Goal: Task Accomplishment & Management: Use online tool/utility

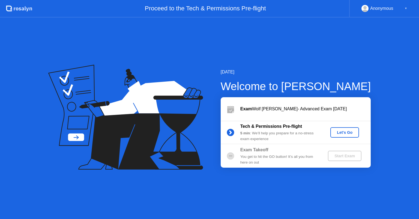
click at [248, 154] on div "You get to hit the GO button! It’s all you from here on out" at bounding box center [279, 159] width 78 height 11
click at [355, 130] on div "Let's Go" at bounding box center [344, 132] width 24 height 4
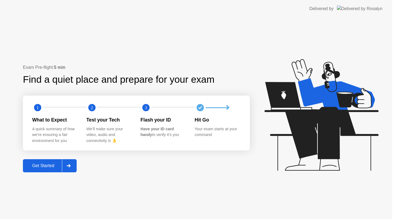
click at [340, 130] on icon at bounding box center [321, 114] width 114 height 111
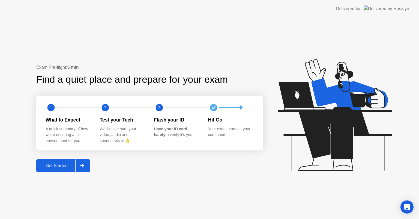
click at [343, 135] on icon at bounding box center [334, 114] width 114 height 111
click at [81, 170] on div at bounding box center [81, 165] width 13 height 13
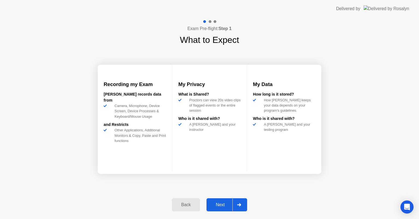
click at [244, 203] on div at bounding box center [238, 204] width 13 height 13
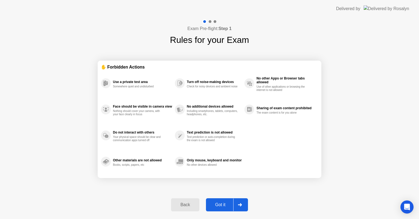
click at [244, 203] on div at bounding box center [239, 204] width 13 height 13
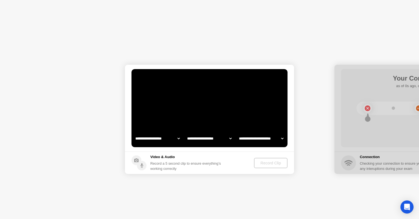
select select "**********"
select select "*******"
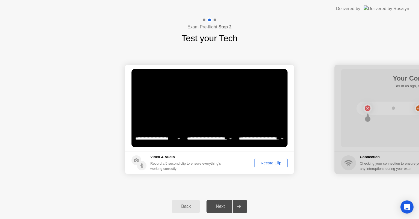
click at [269, 166] on button "Record Clip" at bounding box center [270, 163] width 33 height 10
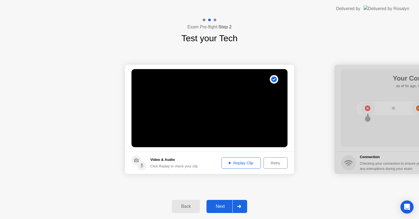
click at [234, 211] on div at bounding box center [238, 206] width 13 height 13
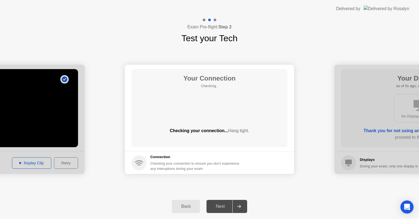
click at [243, 206] on div at bounding box center [238, 206] width 13 height 13
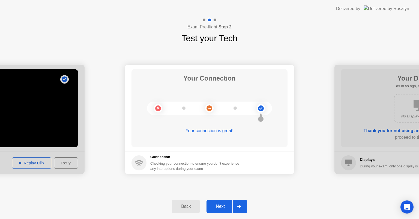
click at [243, 206] on div at bounding box center [238, 206] width 13 height 13
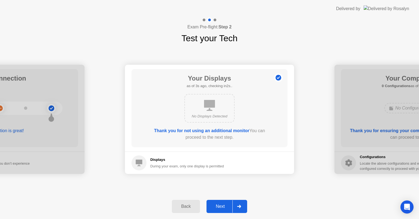
click at [243, 206] on div at bounding box center [238, 206] width 13 height 13
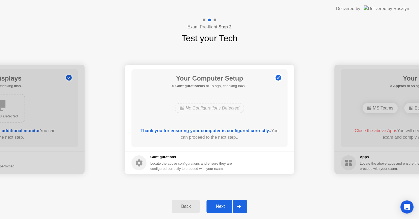
click at [243, 206] on div at bounding box center [238, 206] width 13 height 13
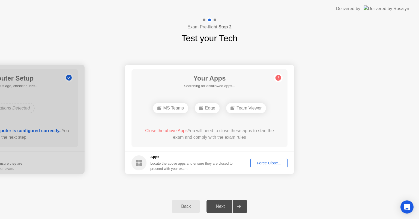
click at [188, 204] on div "Back" at bounding box center [185, 206] width 25 height 5
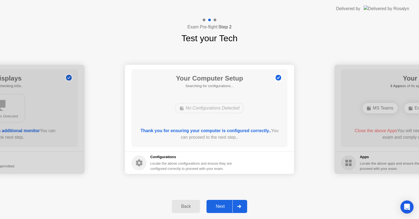
click at [188, 204] on div "Back" at bounding box center [185, 206] width 25 height 5
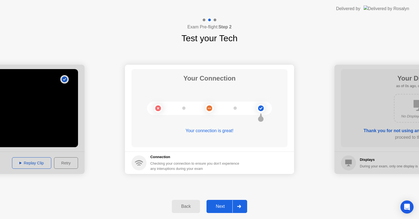
click at [188, 204] on div "Back" at bounding box center [185, 206] width 25 height 5
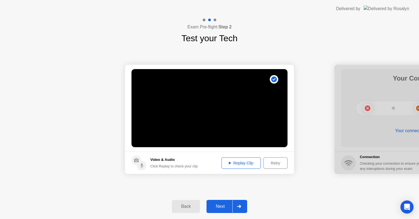
click at [188, 204] on div "Back" at bounding box center [185, 206] width 25 height 5
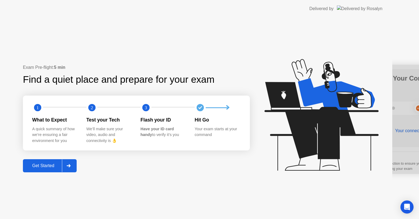
click at [188, 203] on div "**********" at bounding box center [209, 109] width 419 height 219
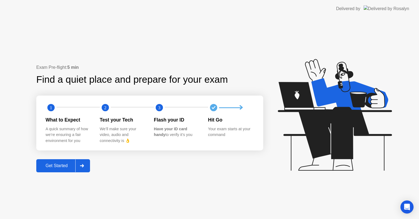
click at [84, 167] on div at bounding box center [81, 165] width 13 height 13
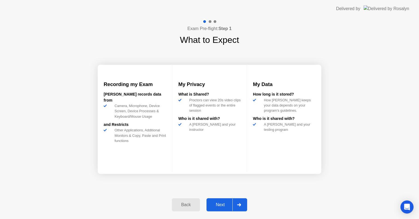
click at [240, 203] on icon at bounding box center [239, 204] width 4 height 3
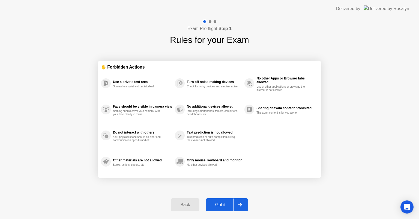
click at [240, 203] on icon at bounding box center [240, 204] width 4 height 3
select select "**********"
select select "*******"
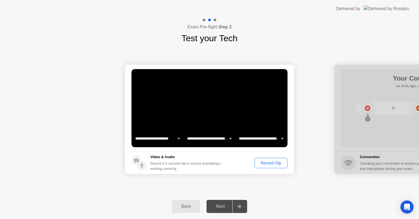
click at [271, 162] on div "Record Clip" at bounding box center [270, 162] width 29 height 4
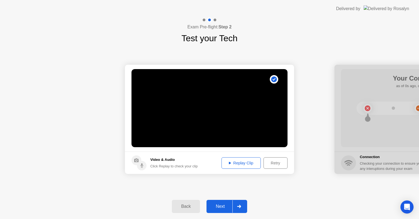
click at [241, 207] on icon at bounding box center [239, 205] width 4 height 3
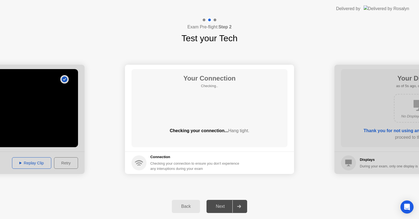
click at [241, 207] on icon at bounding box center [239, 205] width 4 height 3
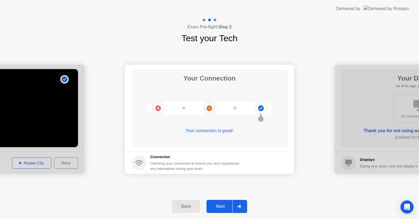
click at [238, 207] on icon at bounding box center [239, 205] width 4 height 3
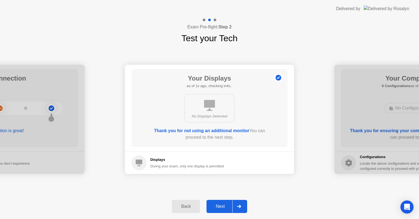
click at [238, 207] on icon at bounding box center [239, 205] width 4 height 3
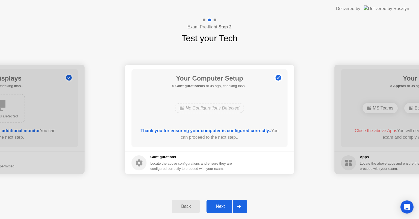
click at [238, 207] on icon at bounding box center [239, 205] width 4 height 3
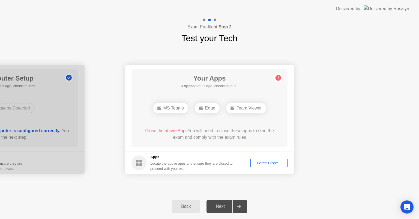
click at [264, 158] on button "Force Close..." at bounding box center [268, 163] width 37 height 10
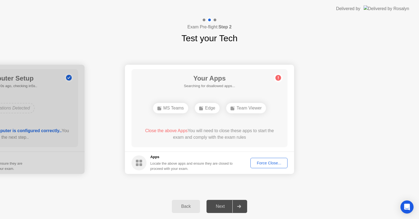
click at [211, 137] on div "Close the above Apps You will need to close these apps to start the exam and co…" at bounding box center [209, 133] width 140 height 13
click at [184, 204] on div "Back" at bounding box center [185, 206] width 25 height 5
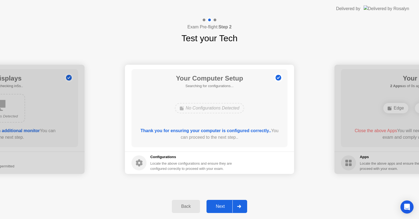
click at [184, 204] on div "Back" at bounding box center [185, 206] width 25 height 5
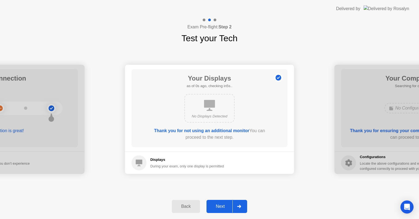
click at [237, 205] on div at bounding box center [238, 206] width 13 height 13
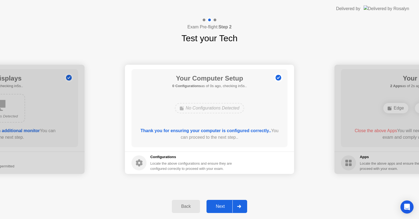
click at [237, 205] on div at bounding box center [238, 206] width 13 height 13
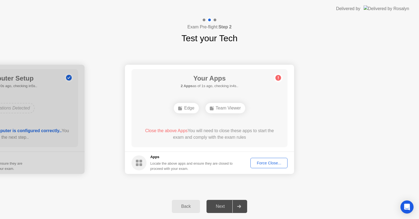
click at [185, 210] on button "Back" at bounding box center [186, 205] width 28 height 13
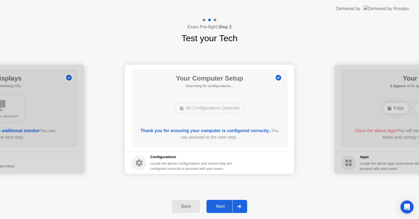
click at [185, 210] on button "Back" at bounding box center [186, 205] width 28 height 13
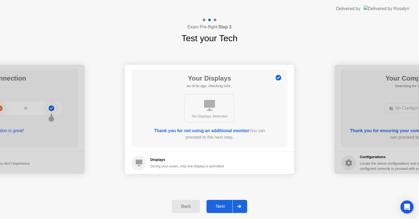
click at [185, 210] on button "Back" at bounding box center [186, 205] width 28 height 13
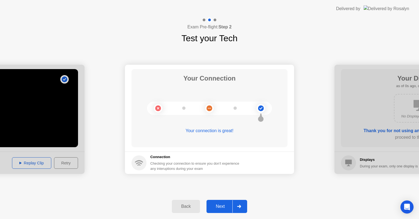
click at [242, 202] on div at bounding box center [238, 206] width 13 height 13
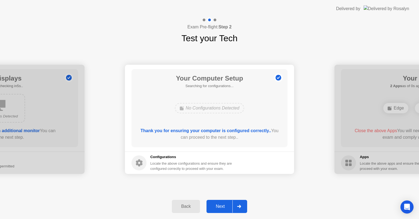
click at [242, 202] on div at bounding box center [238, 206] width 13 height 13
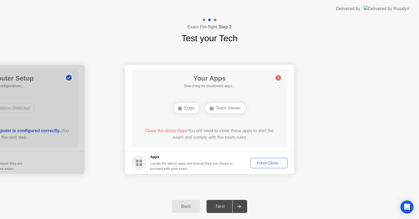
click at [242, 202] on div at bounding box center [238, 206] width 13 height 13
click at [405, 199] on div "Back Next" at bounding box center [209, 205] width 419 height 25
click at [405, 203] on div "Open Intercom Messenger" at bounding box center [406, 206] width 14 height 14
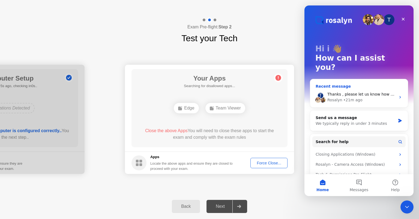
click at [369, 97] on div "[PERSON_NAME] • 21m ago" at bounding box center [361, 100] width 68 height 6
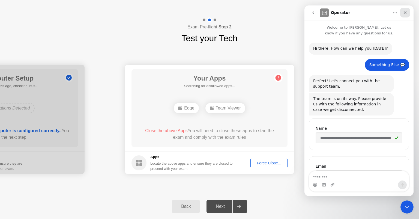
click at [405, 14] on icon "Close" at bounding box center [404, 12] width 4 height 4
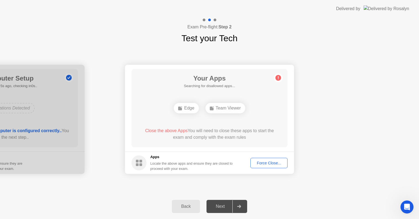
scroll to position [54, 0]
